Goal: Check status: Check status

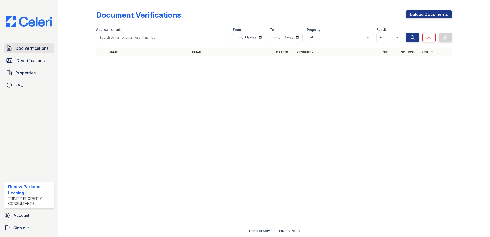
click at [47, 43] on link "Doc Verifications" at bounding box center [29, 48] width 50 height 10
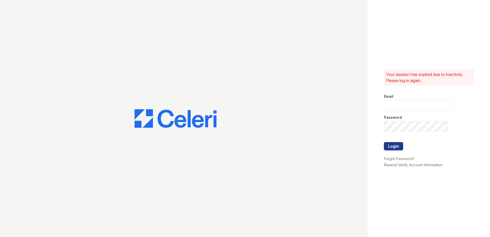
type input "renewparkone@trinity-pm.com"
click at [385, 146] on button "Login" at bounding box center [393, 146] width 19 height 8
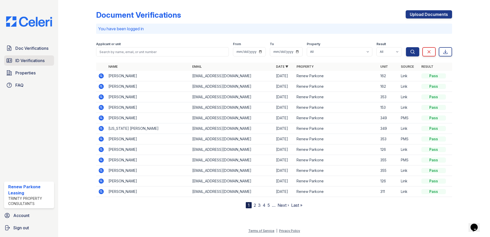
click at [29, 58] on span "ID Verifications" at bounding box center [29, 60] width 29 height 6
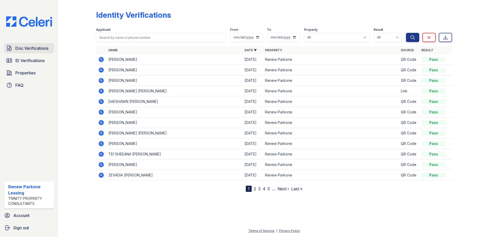
click at [26, 49] on span "Doc Verifications" at bounding box center [31, 48] width 33 height 6
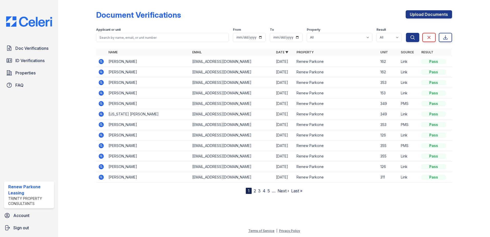
click at [102, 63] on icon at bounding box center [101, 61] width 5 height 5
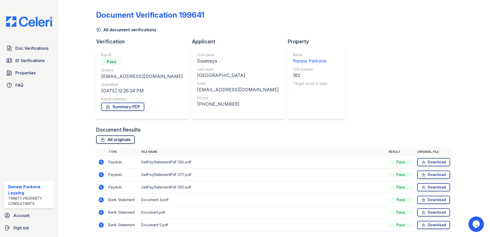
scroll to position [17, 0]
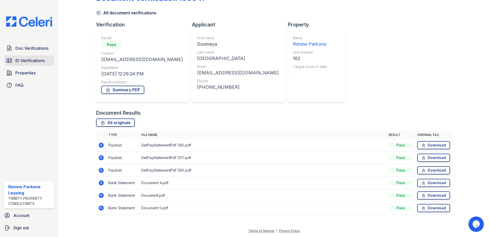
click at [27, 63] on span "ID Verifications" at bounding box center [29, 60] width 29 height 6
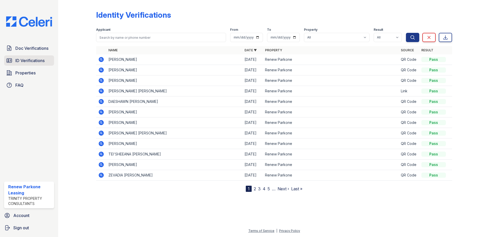
click at [39, 62] on span "ID Verifications" at bounding box center [29, 60] width 29 height 6
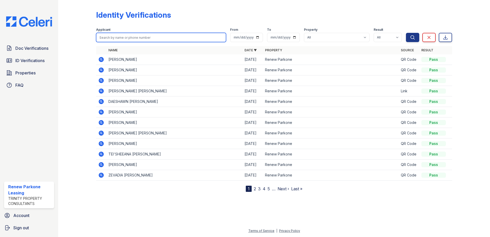
click at [117, 39] on input "search" at bounding box center [161, 37] width 130 height 9
type input "Shae"
click at [406, 33] on button "Search" at bounding box center [412, 37] width 13 height 9
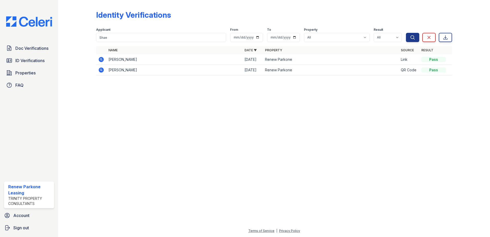
click at [102, 60] on icon at bounding box center [101, 59] width 5 height 5
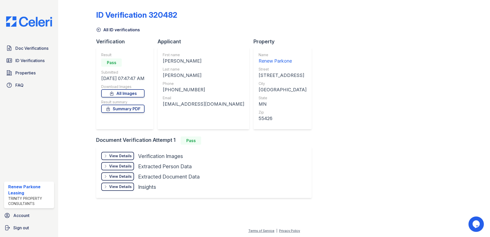
click at [120, 155] on div "View Details" at bounding box center [120, 155] width 23 height 5
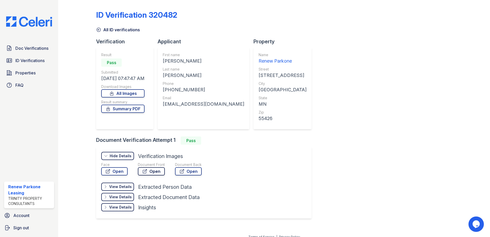
click at [158, 172] on link "Open" at bounding box center [151, 171] width 27 height 8
drag, startPoint x: 109, startPoint y: 178, endPoint x: 108, endPoint y: 172, distance: 5.8
click at [109, 178] on div at bounding box center [156, 179] width 111 height 5
click at [107, 171] on icon at bounding box center [107, 171] width 5 height 5
